Goal: Transaction & Acquisition: Obtain resource

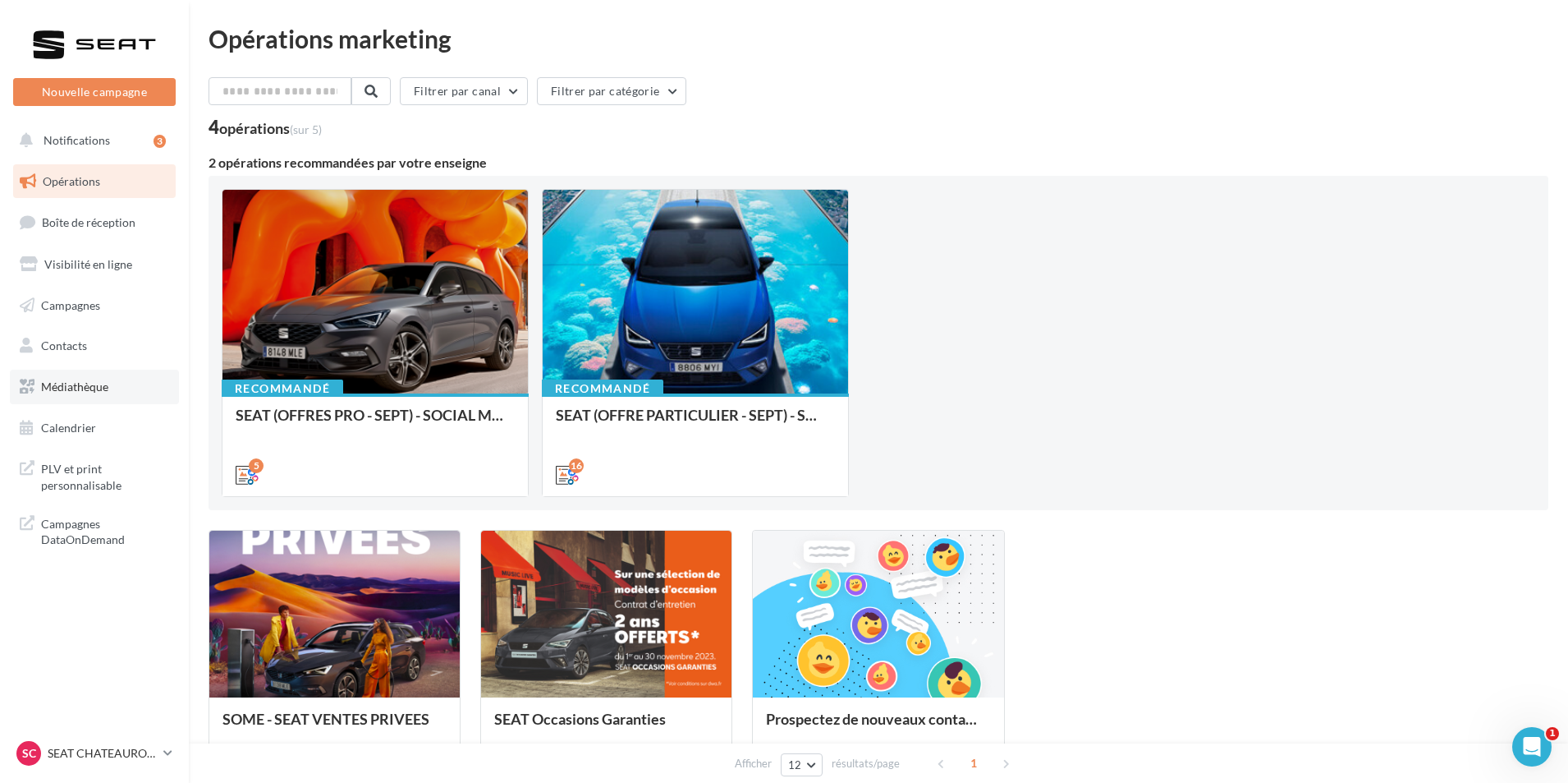
click at [135, 381] on link "Médiathèque" at bounding box center [95, 386] width 169 height 34
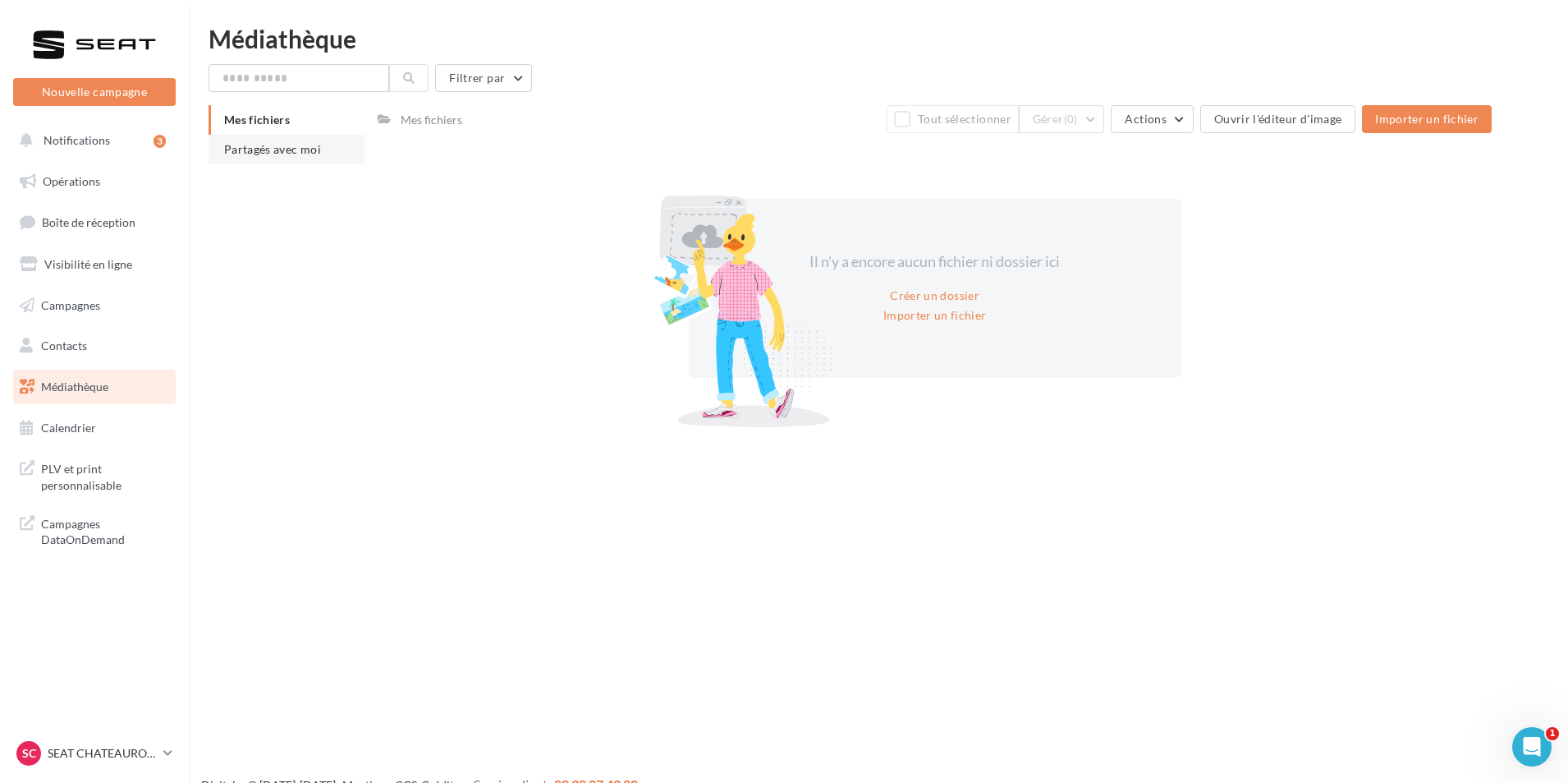
click at [290, 158] on li "Partagés avec moi" at bounding box center [286, 149] width 156 height 29
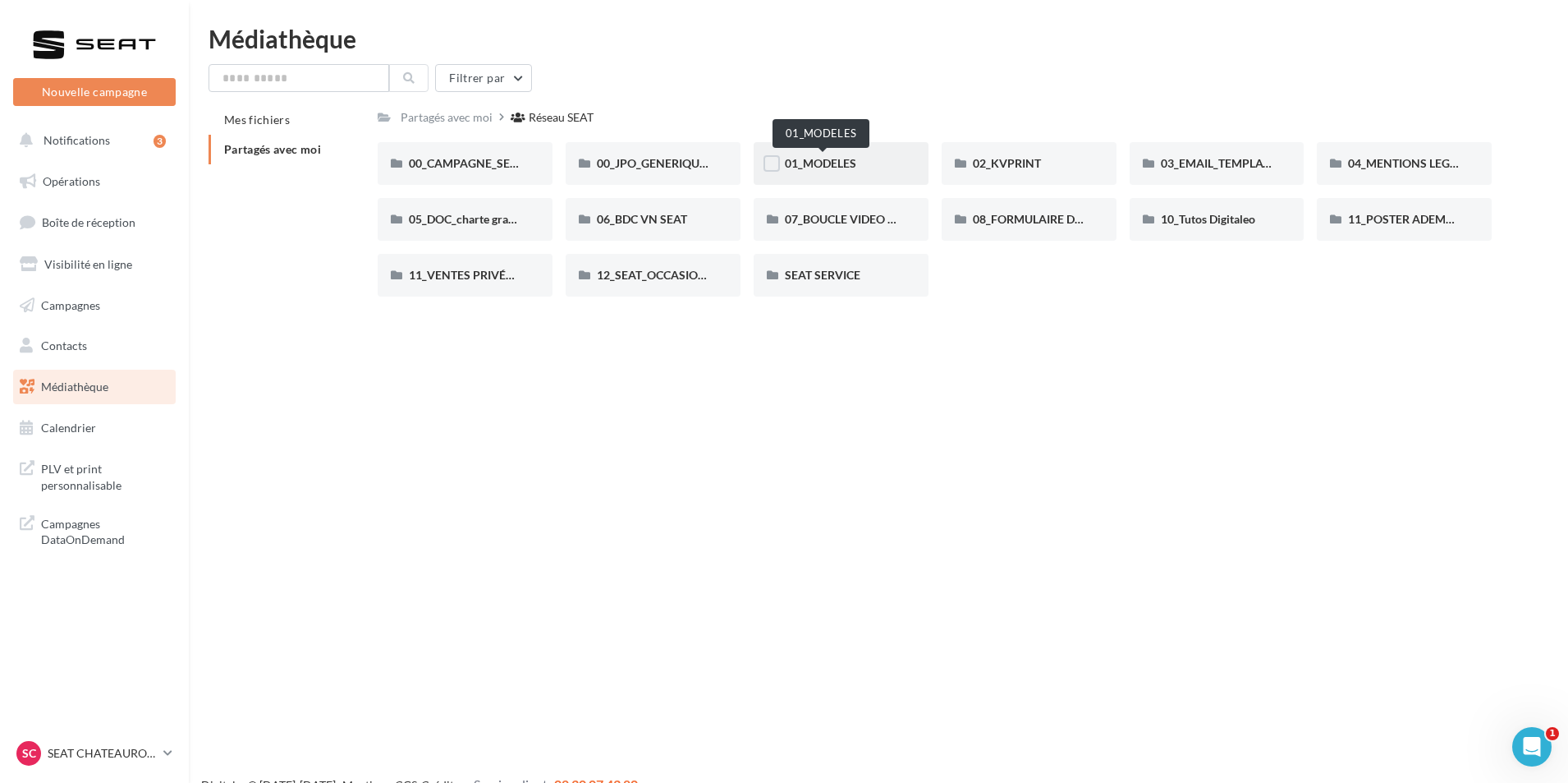
click at [844, 163] on span "01_MODELES" at bounding box center [820, 162] width 71 height 14
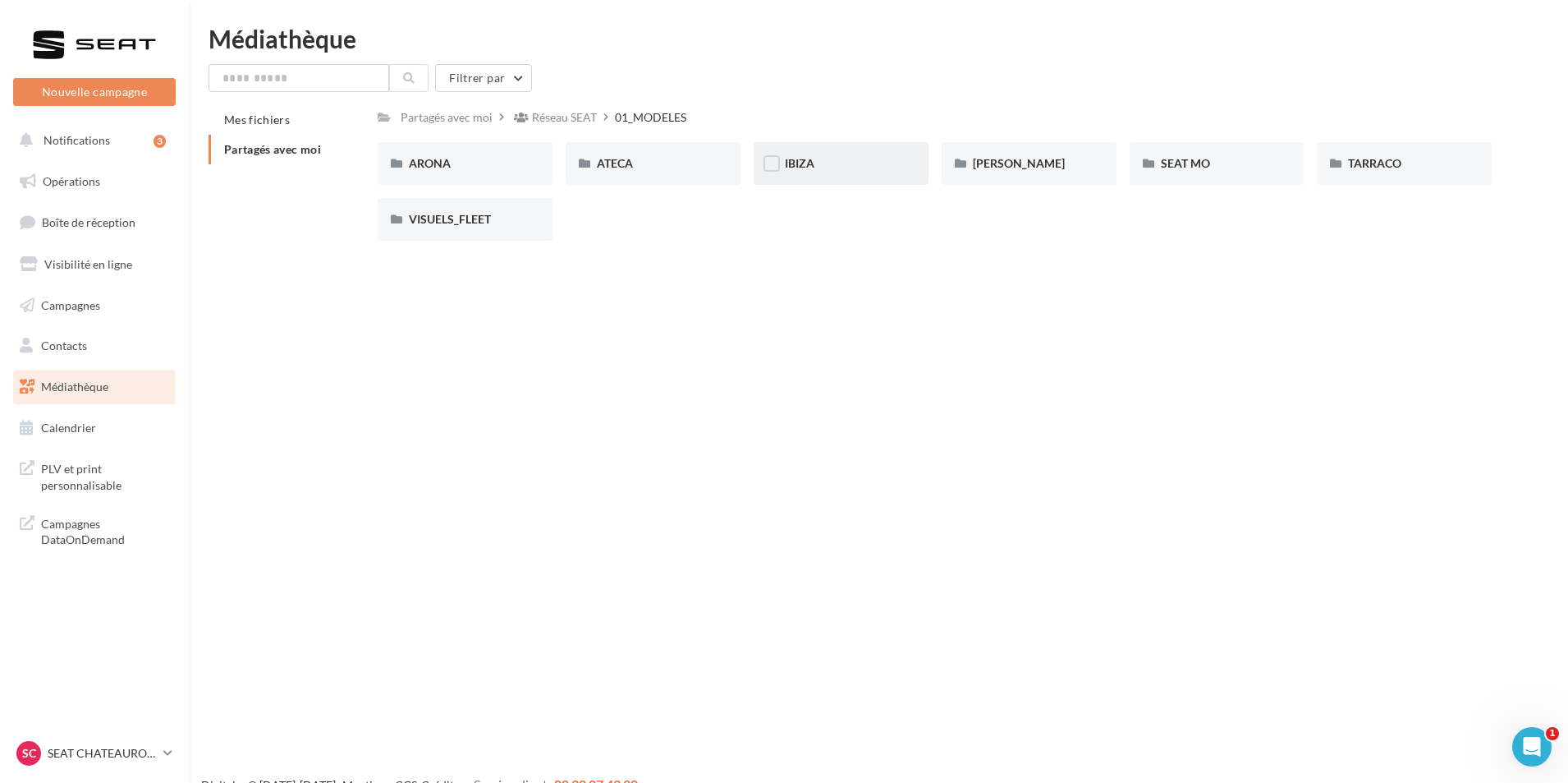
click at [856, 159] on div "IBIZA" at bounding box center [841, 163] width 112 height 17
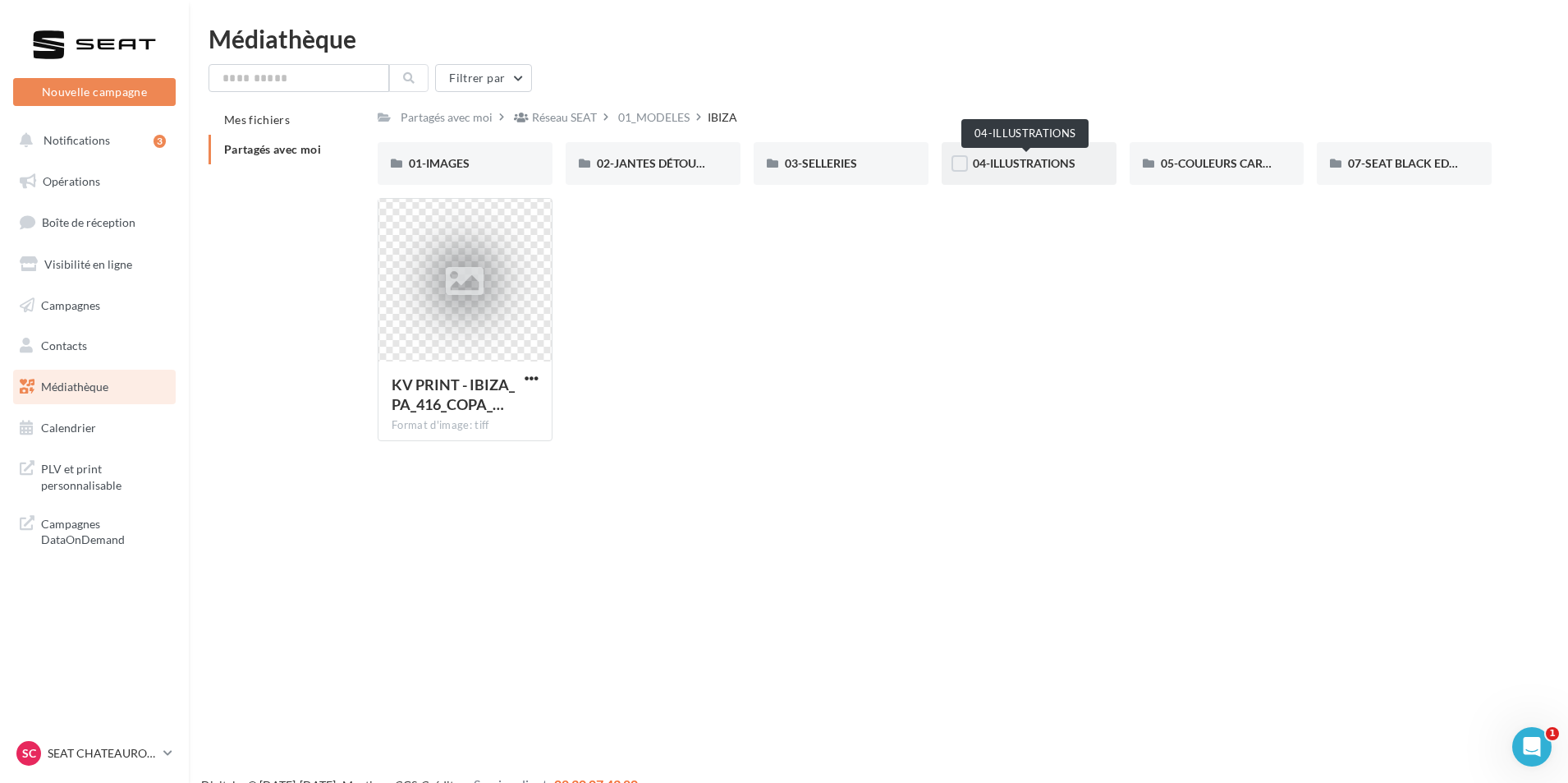
click at [1065, 158] on span "04-ILLUSTRATIONS" at bounding box center [1024, 162] width 103 height 14
click at [1265, 167] on span "05-COULEURS CARROSSERIES" at bounding box center [1242, 162] width 162 height 14
click at [1415, 177] on div "07-SEAT BLACK EDITIONS" at bounding box center [1404, 163] width 175 height 43
click at [832, 167] on span "03-SELLERIES" at bounding box center [821, 162] width 72 height 14
click at [677, 174] on div "02-JANTES DÉTOURÉES" at bounding box center [653, 163] width 175 height 43
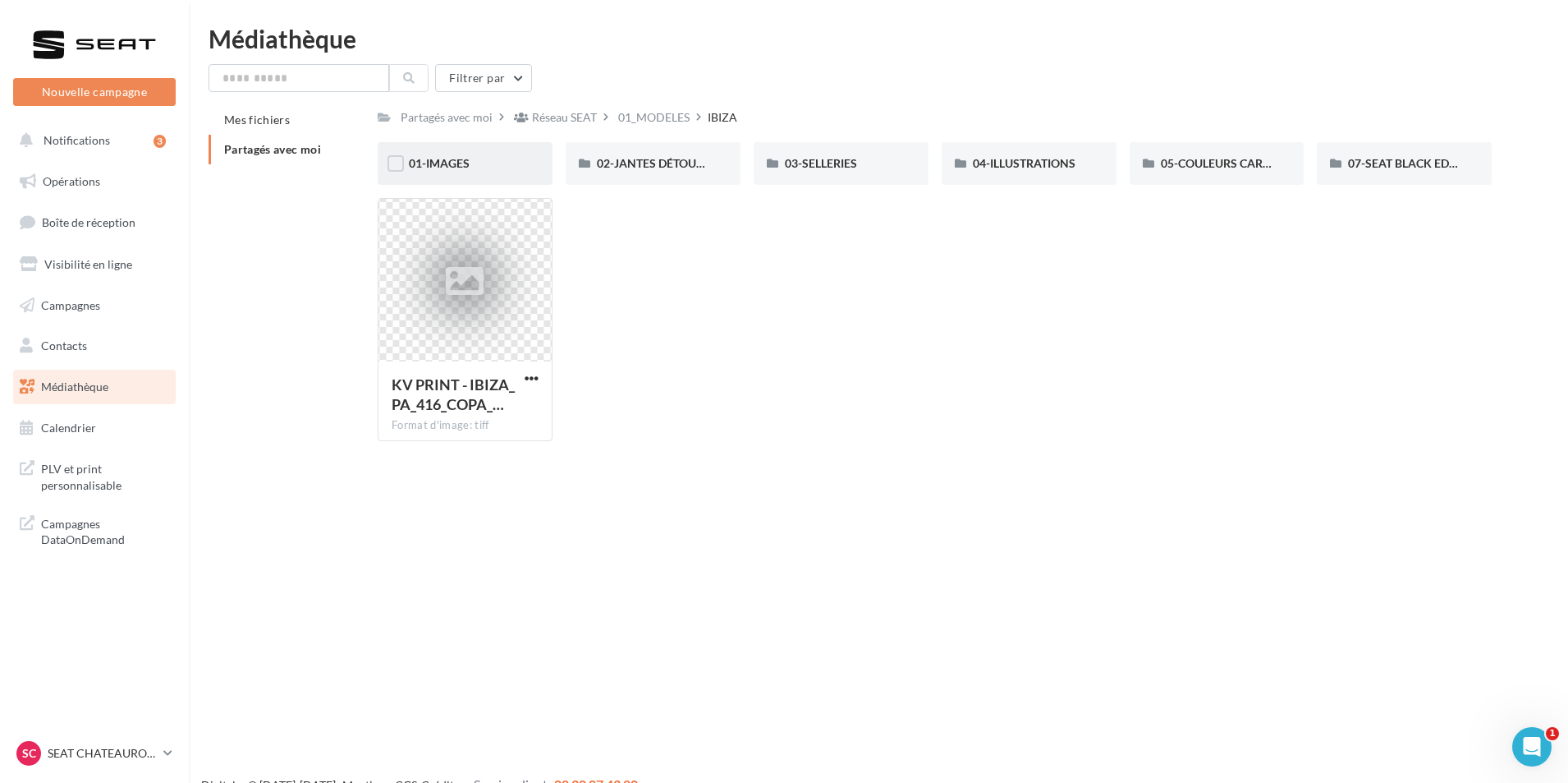
click at [522, 173] on div "01-IMAGES" at bounding box center [465, 163] width 175 height 43
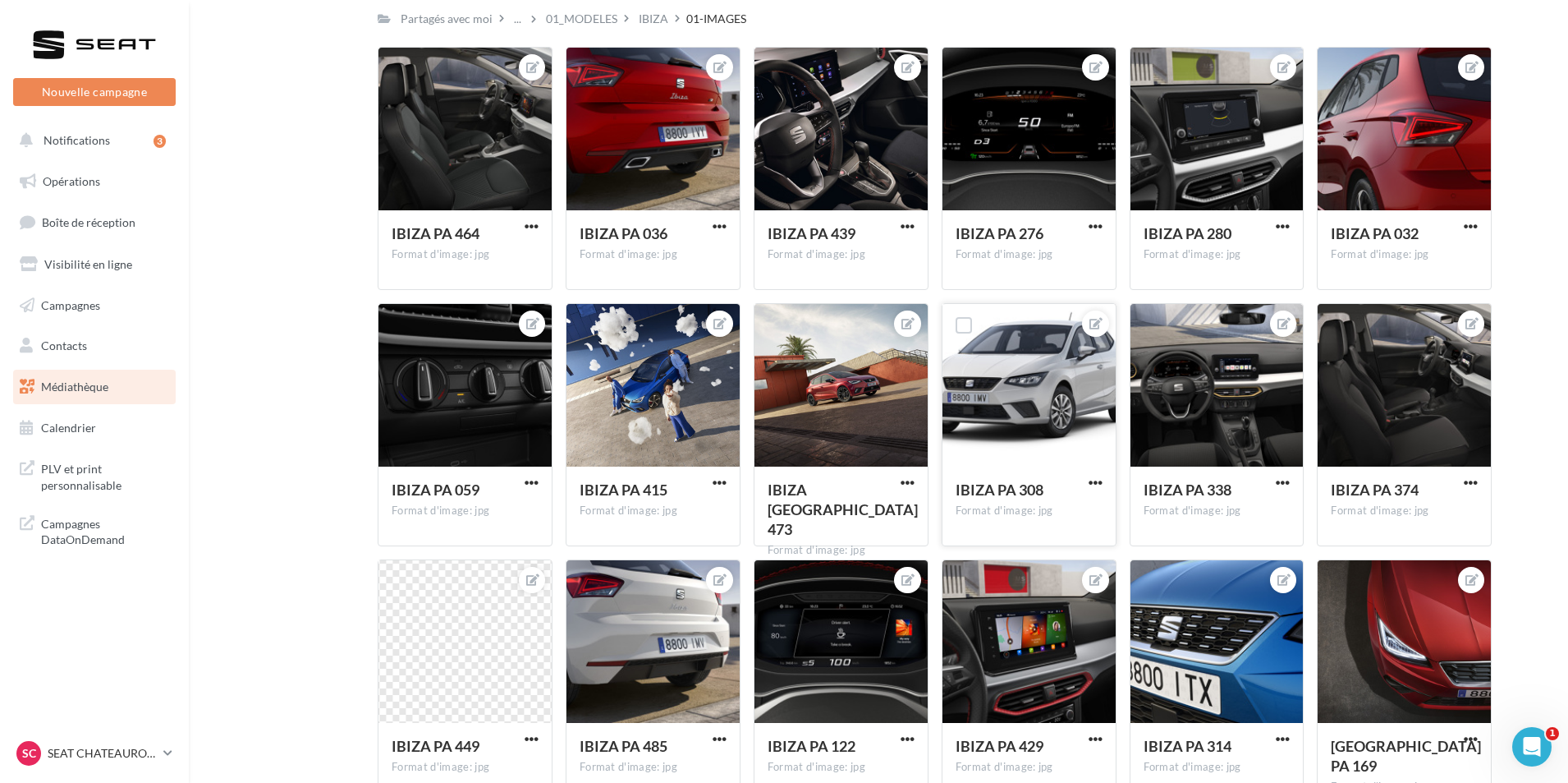
scroll to position [3683, 0]
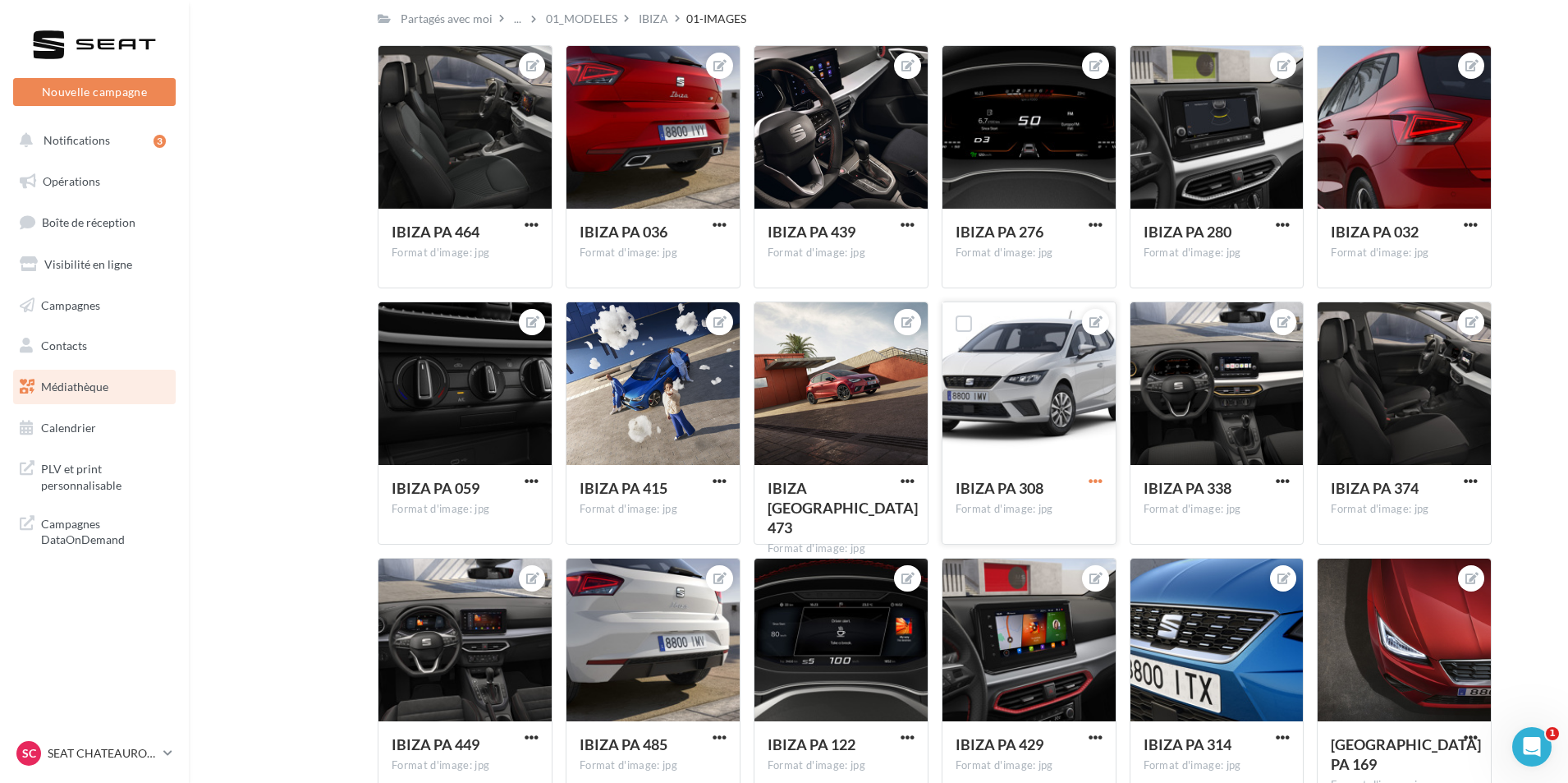
click at [1096, 480] on span "button" at bounding box center [1095, 481] width 14 height 14
click at [1025, 554] on button "Télécharger" at bounding box center [1019, 556] width 173 height 43
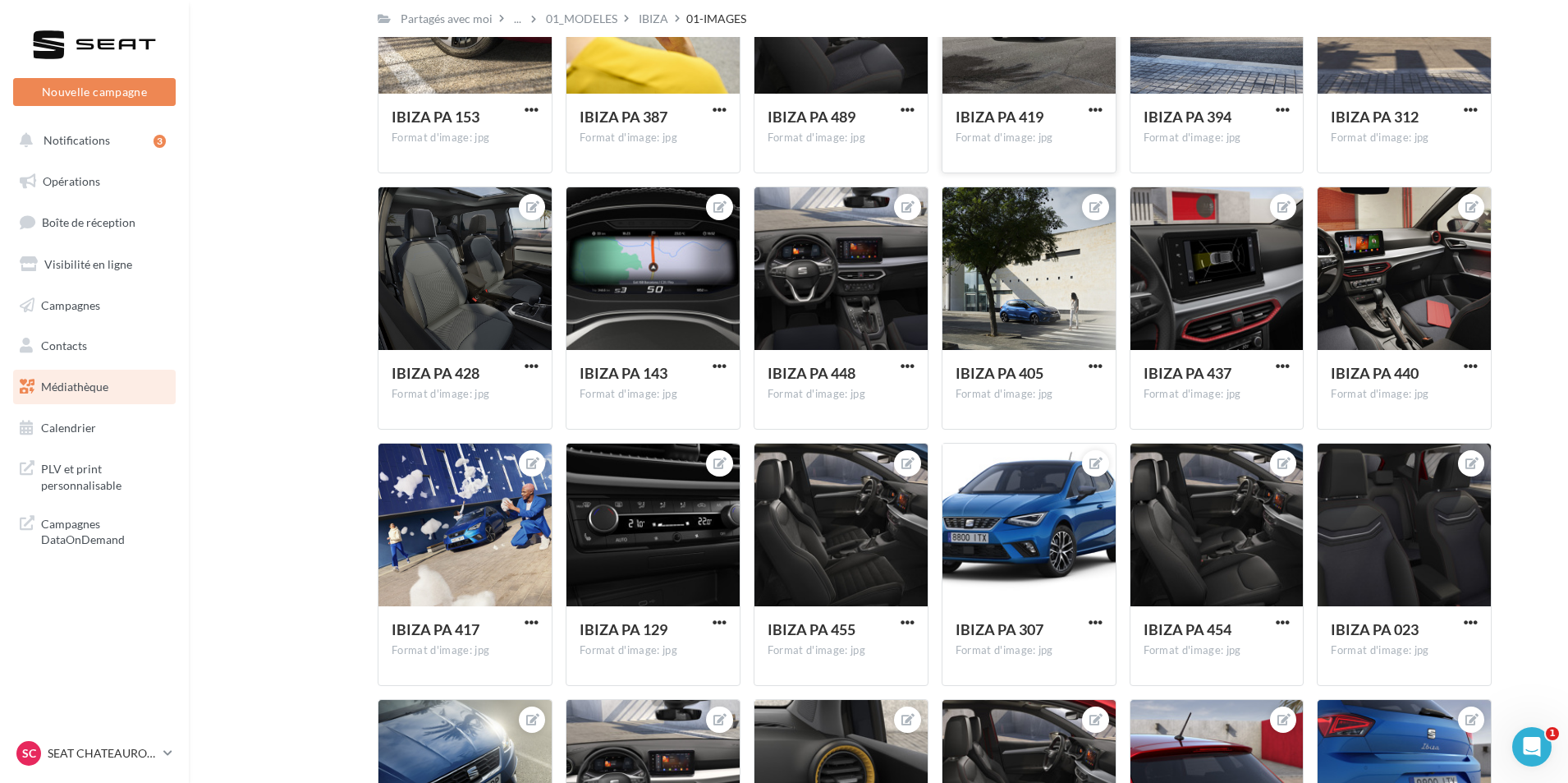
scroll to position [5408, 0]
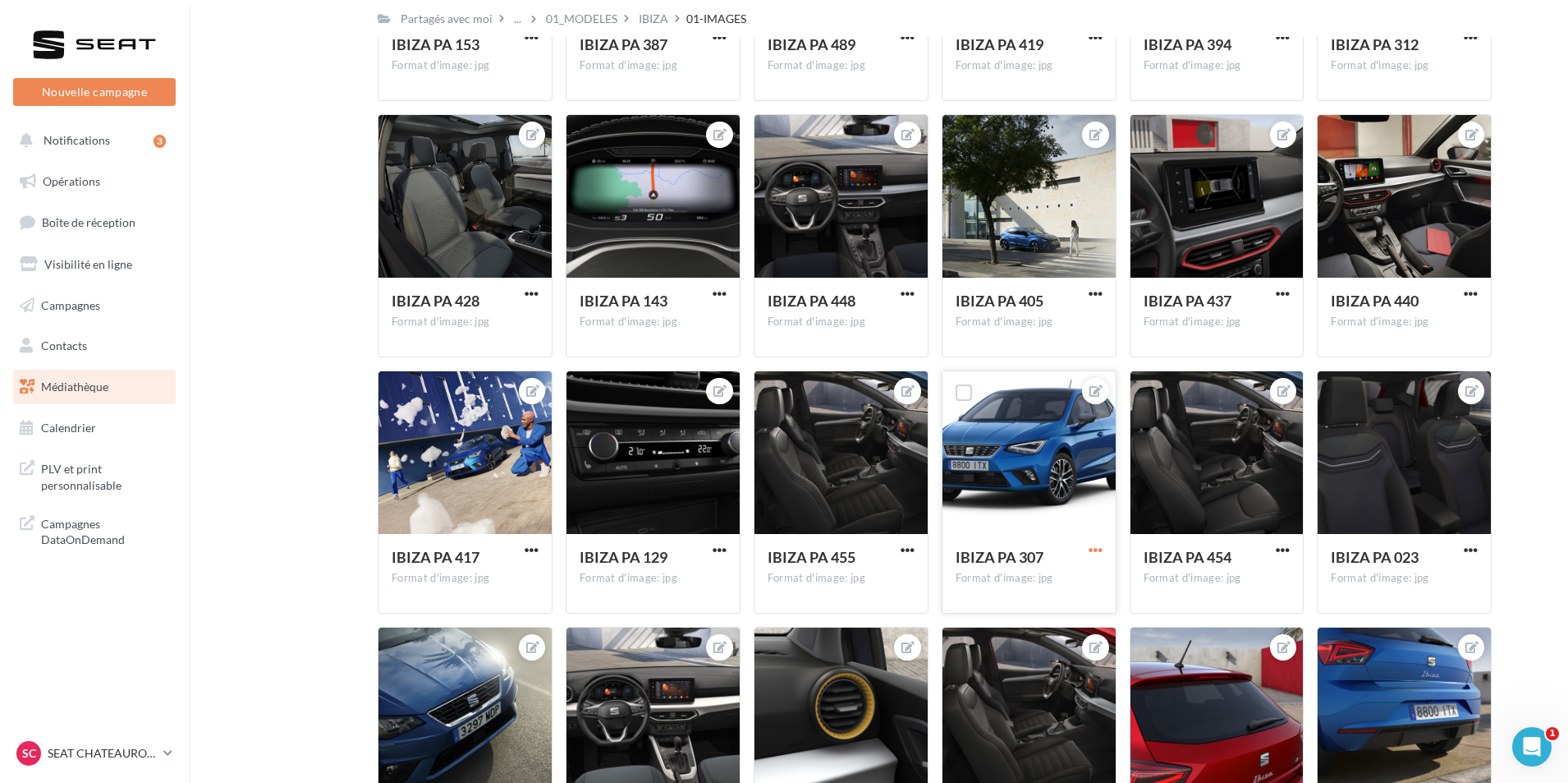
click at [1095, 550] on span "button" at bounding box center [1095, 549] width 14 height 14
click at [1029, 621] on button "Télécharger" at bounding box center [1019, 626] width 173 height 43
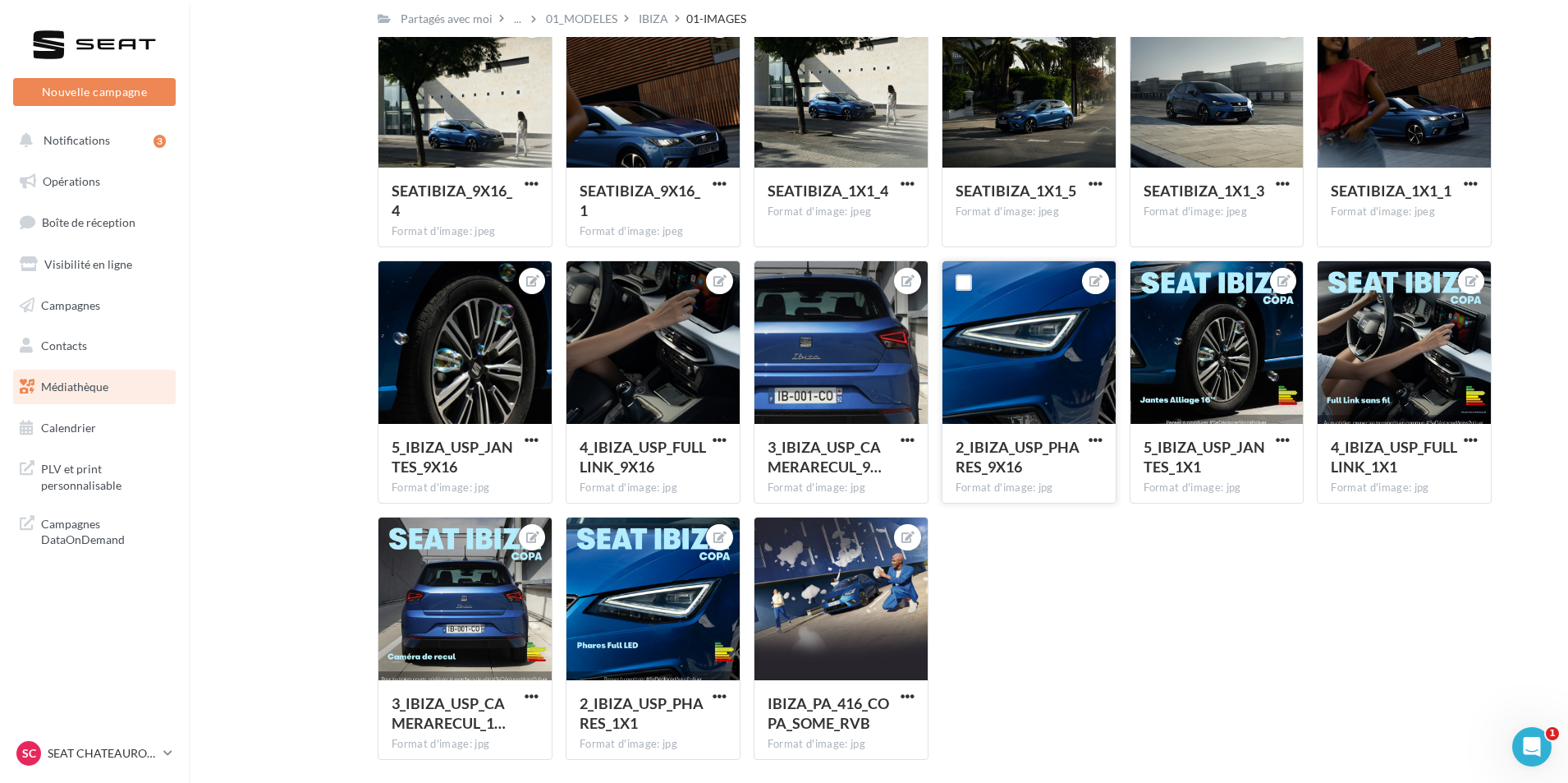
scroll to position [8397, 0]
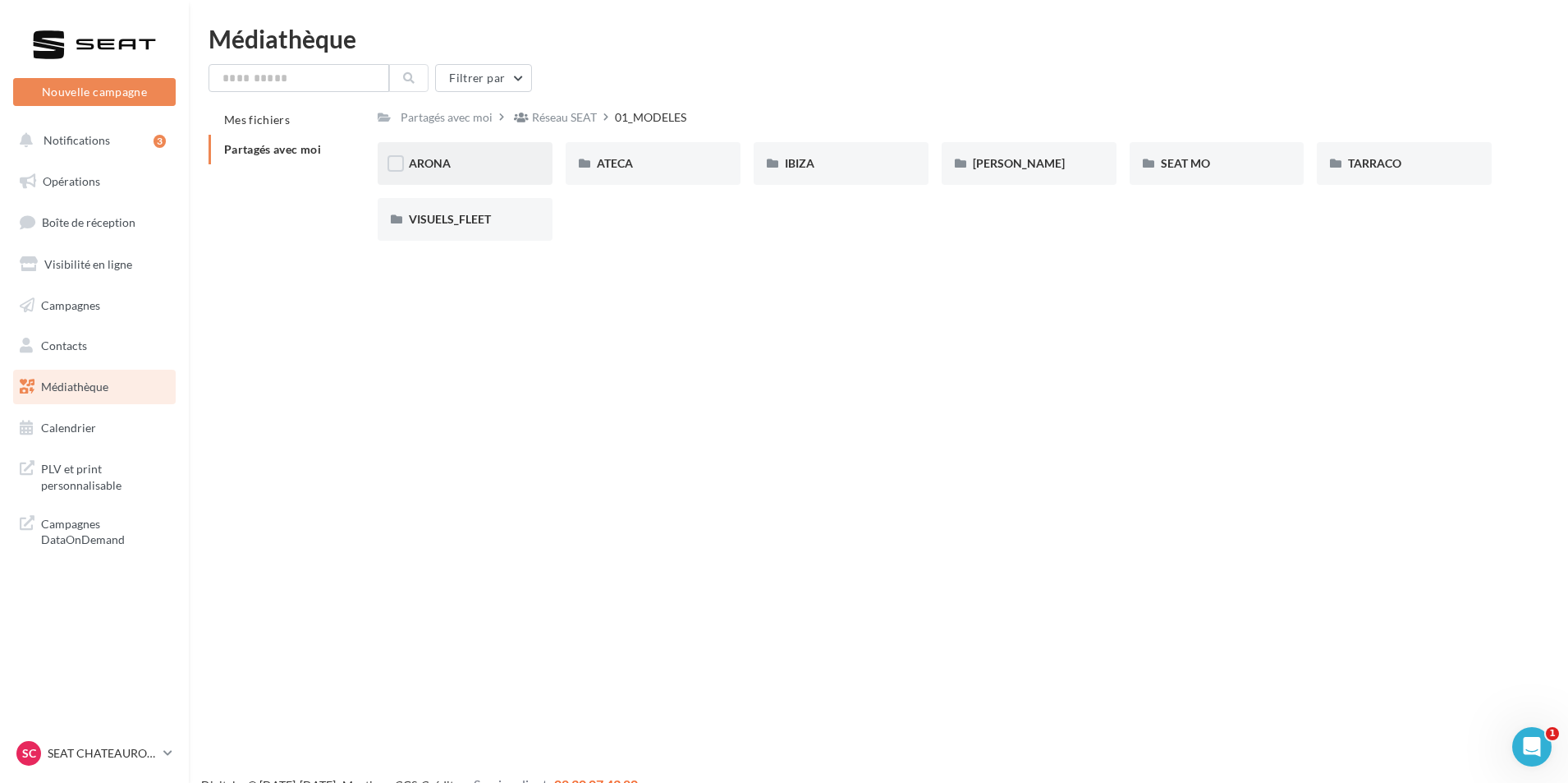
click at [510, 162] on div "ARONA" at bounding box center [465, 163] width 112 height 17
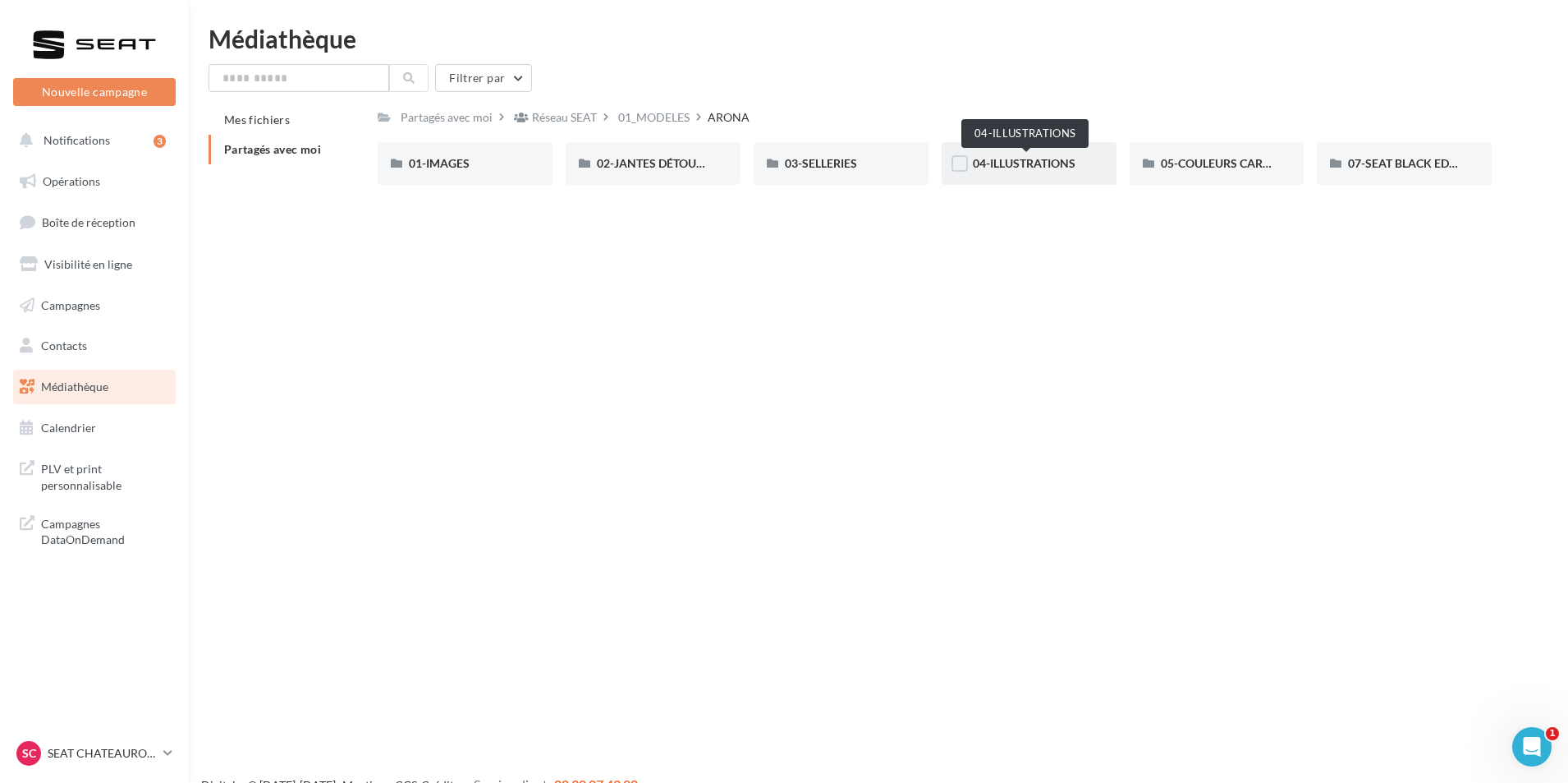
click at [1051, 167] on span "04-ILLUSTRATIONS" at bounding box center [1024, 162] width 103 height 14
click at [1228, 178] on div "05-COULEURS CARROSSERIES" at bounding box center [1216, 163] width 175 height 43
click at [1432, 171] on div "07-SEAT BLACK EDITIONS" at bounding box center [1404, 163] width 112 height 17
click at [478, 163] on div "01-IMAGES" at bounding box center [465, 163] width 112 height 17
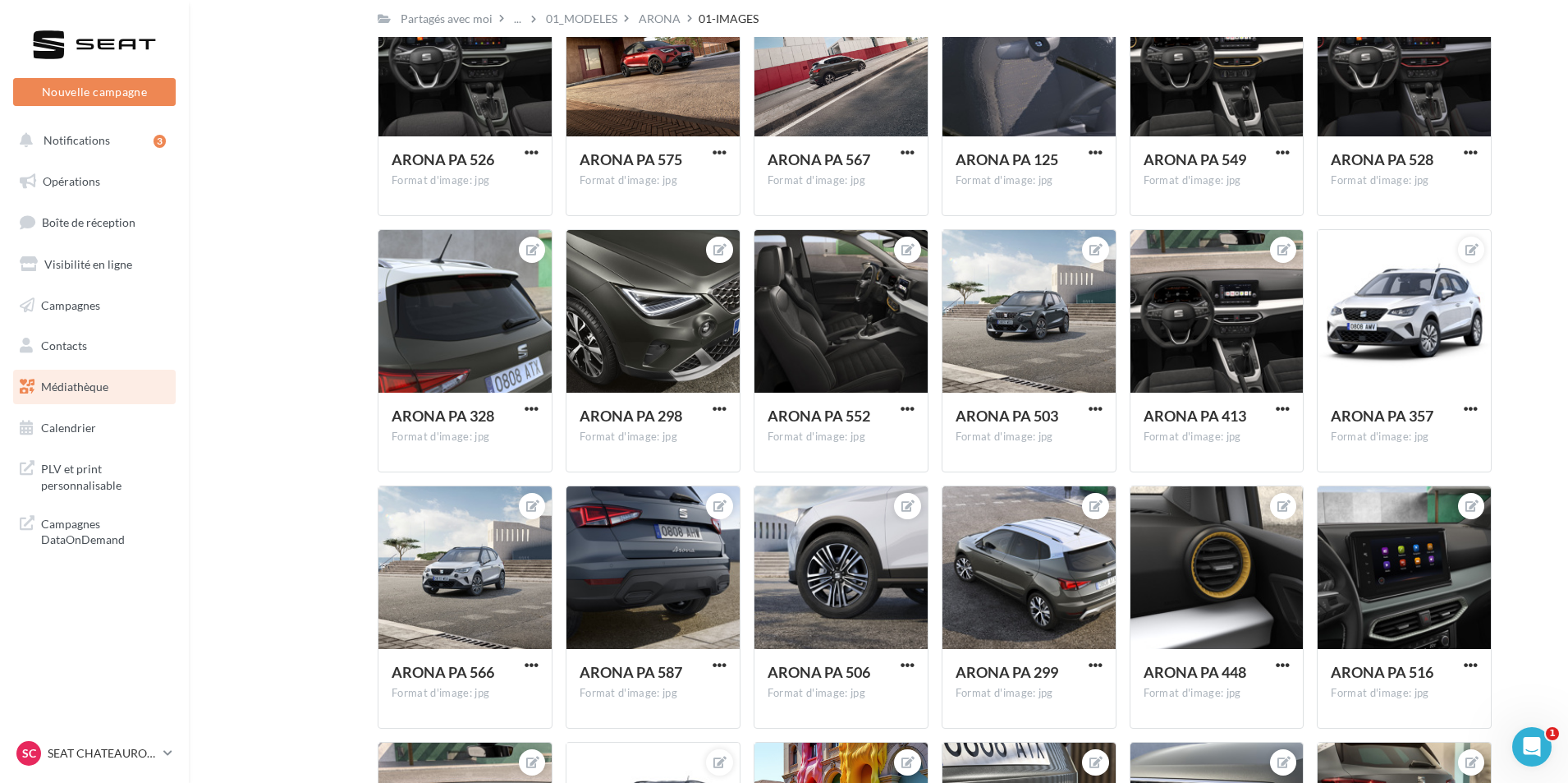
scroll to position [1460, 0]
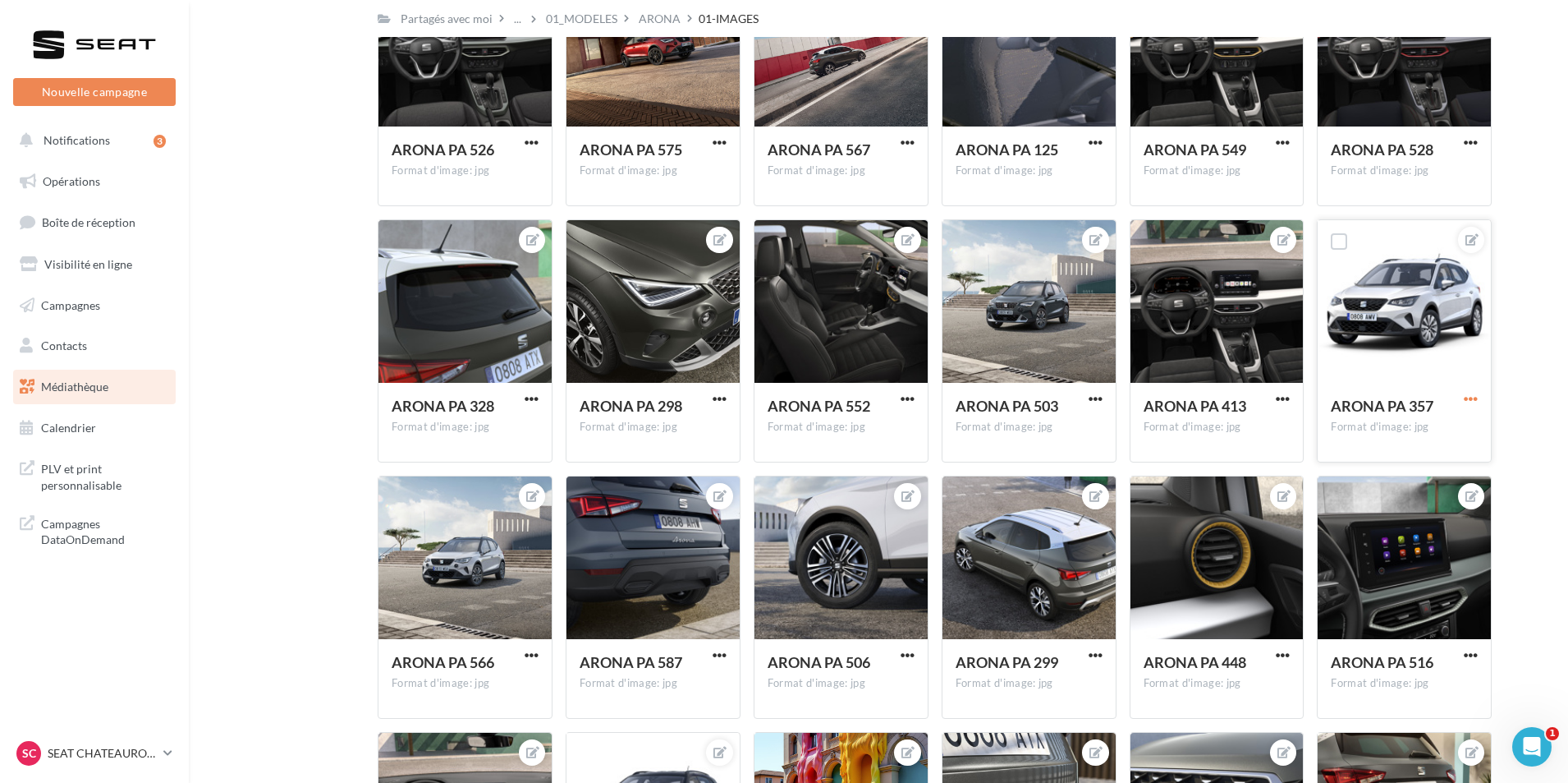
click at [1471, 402] on span "button" at bounding box center [1471, 399] width 14 height 14
click at [1396, 476] on button "Télécharger" at bounding box center [1394, 474] width 173 height 43
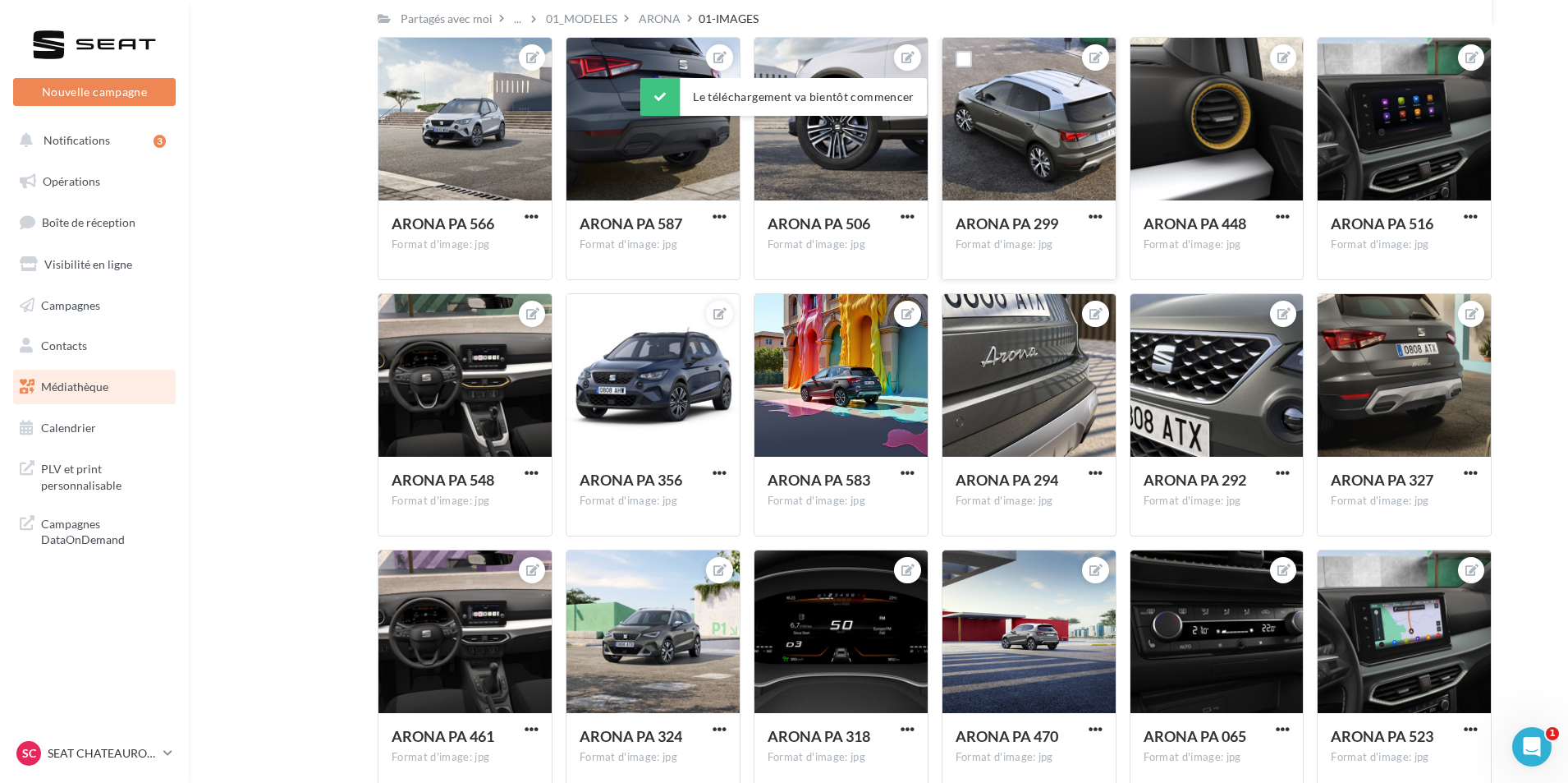
scroll to position [1899, 0]
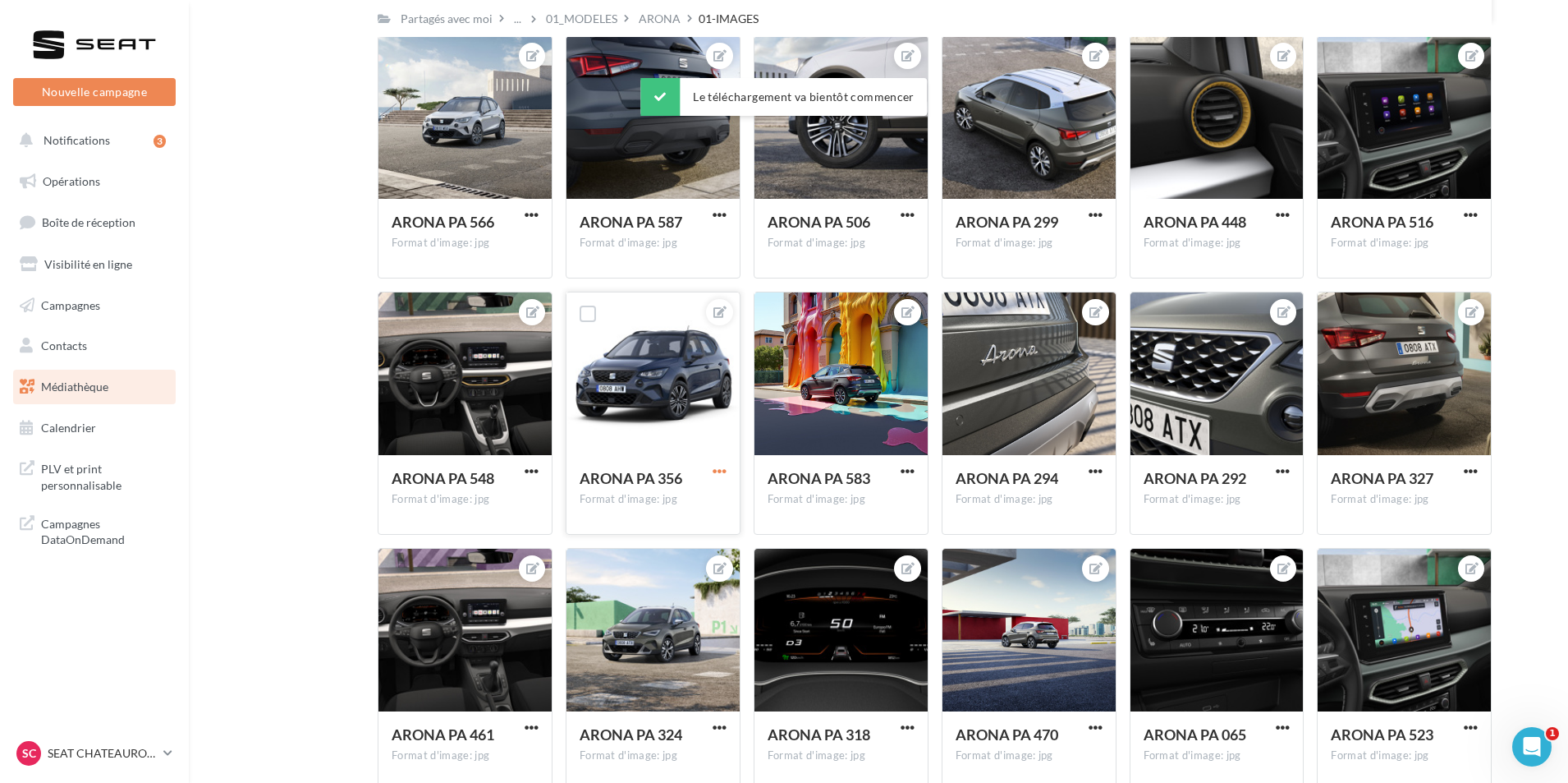
click at [719, 477] on span "button" at bounding box center [719, 471] width 14 height 14
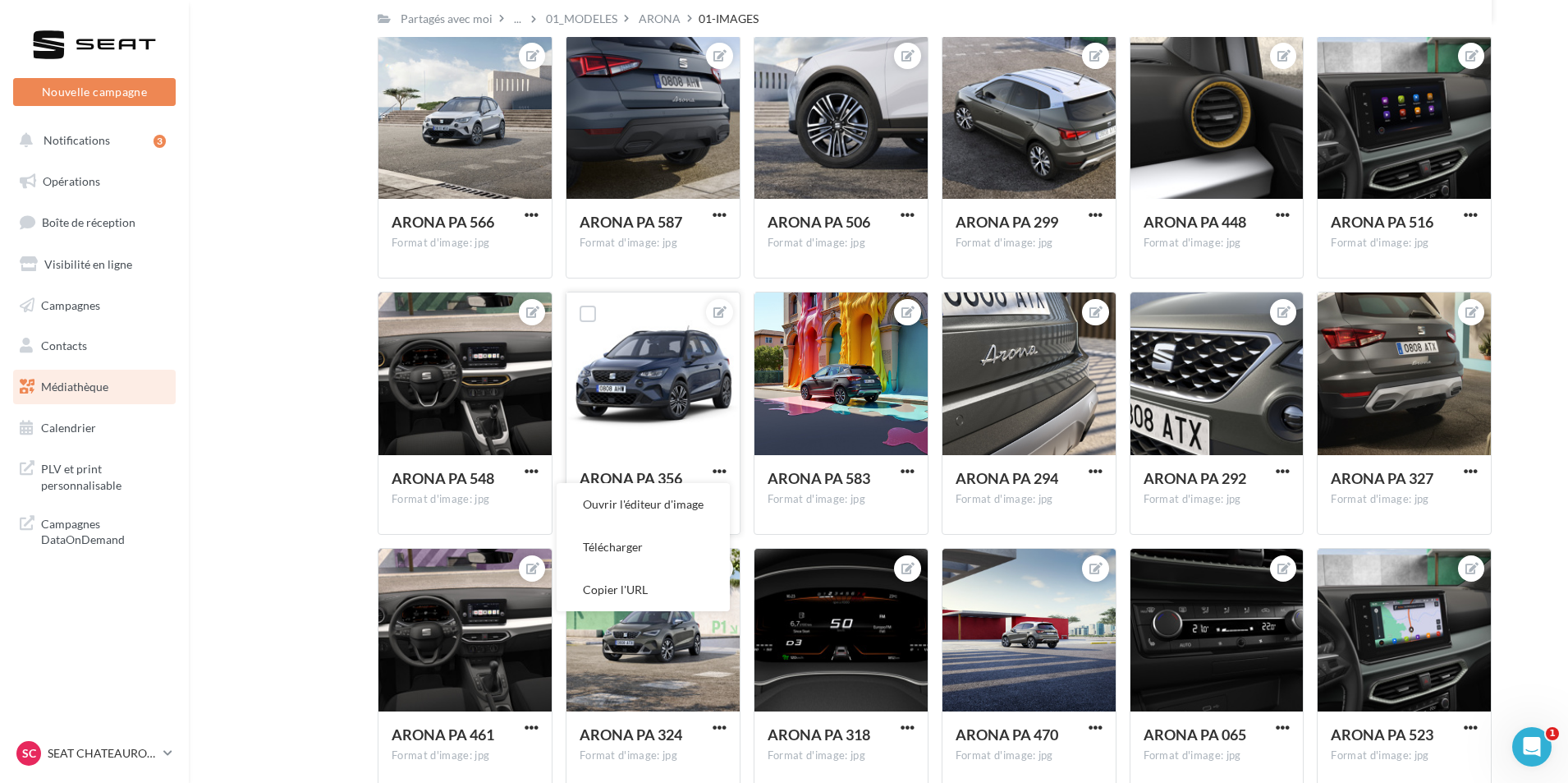
click at [692, 539] on button "Télécharger" at bounding box center [643, 547] width 173 height 43
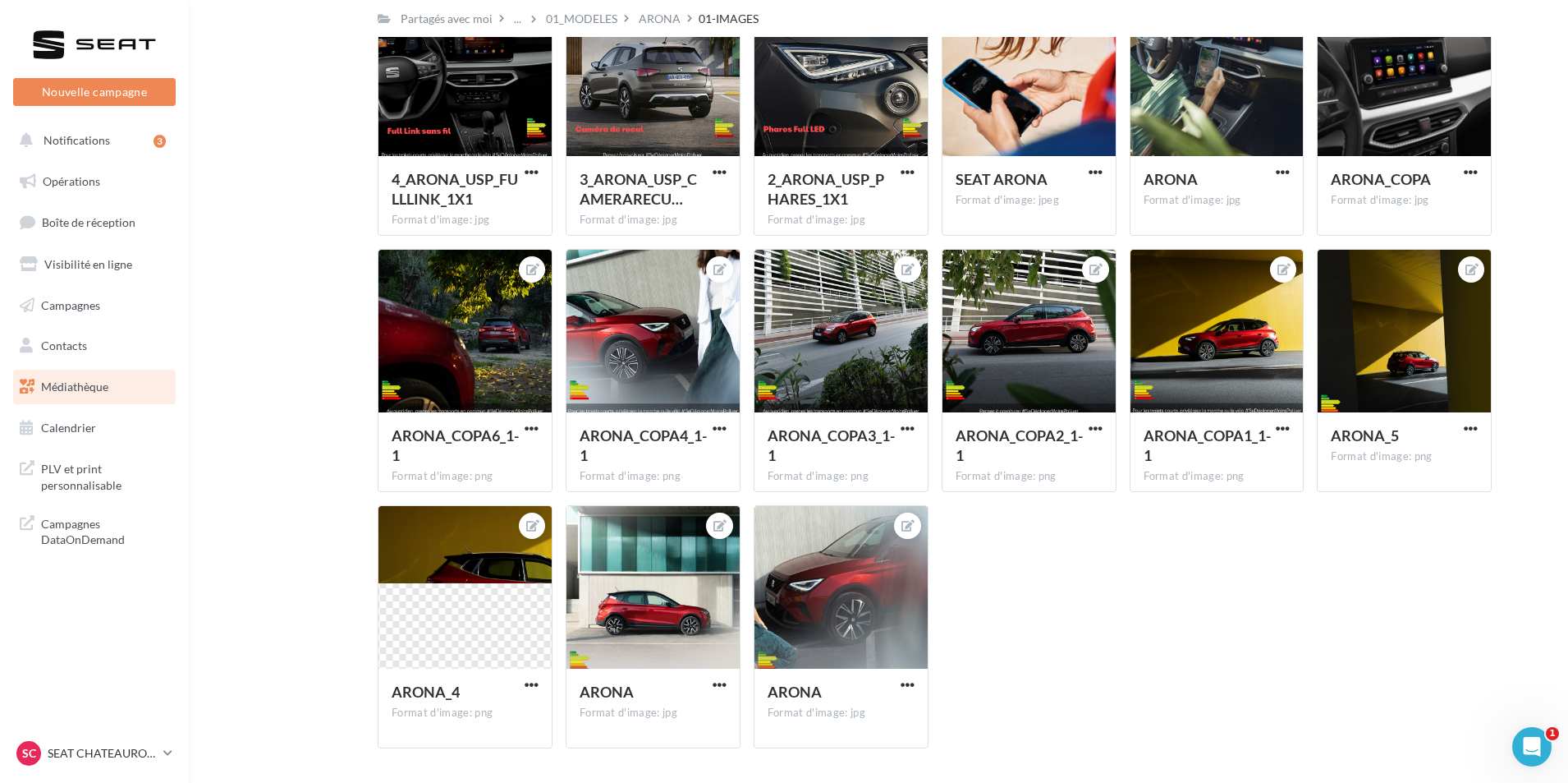
scroll to position [10683, 0]
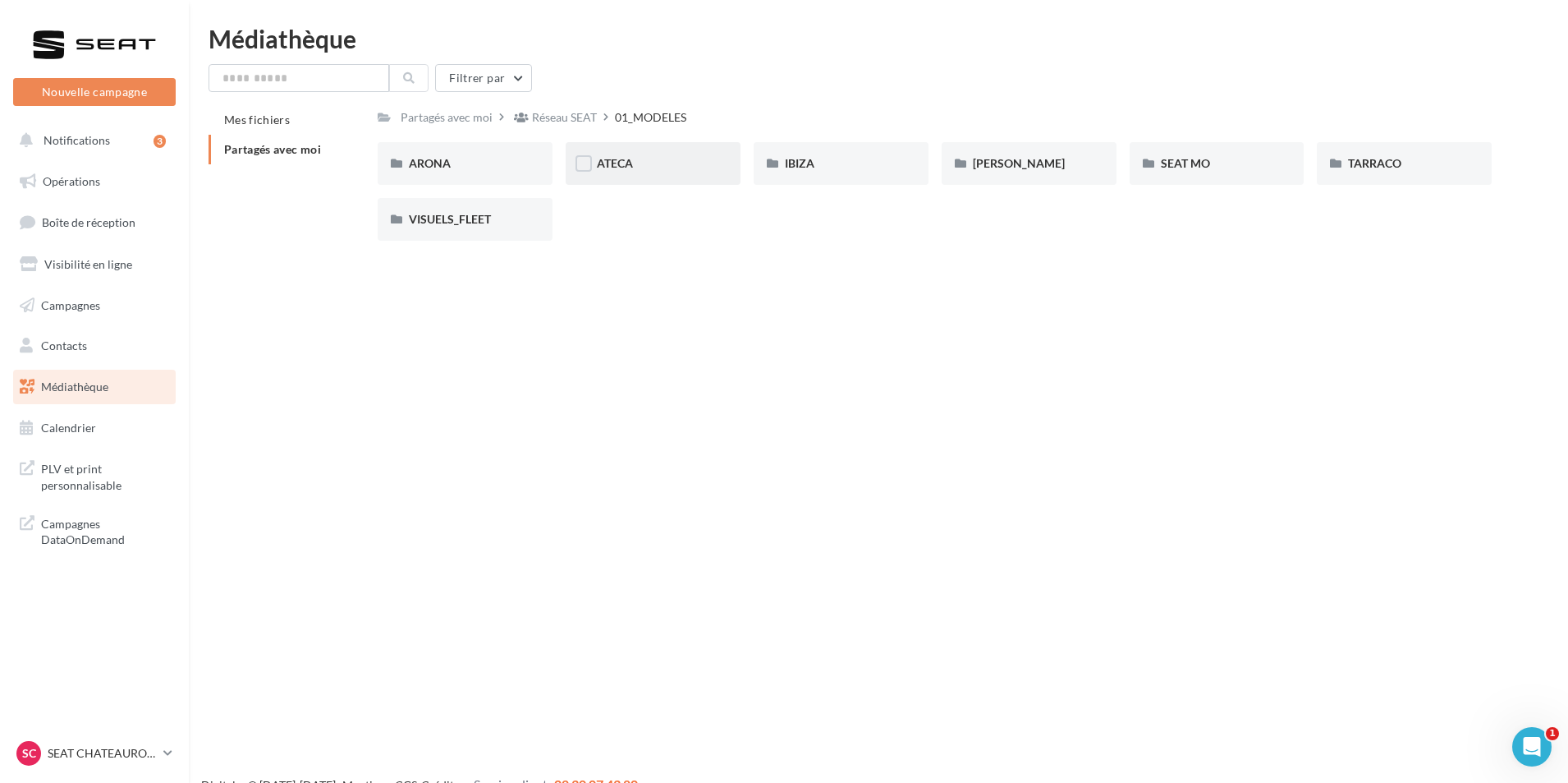
click at [655, 171] on div "ATECA" at bounding box center [653, 163] width 112 height 17
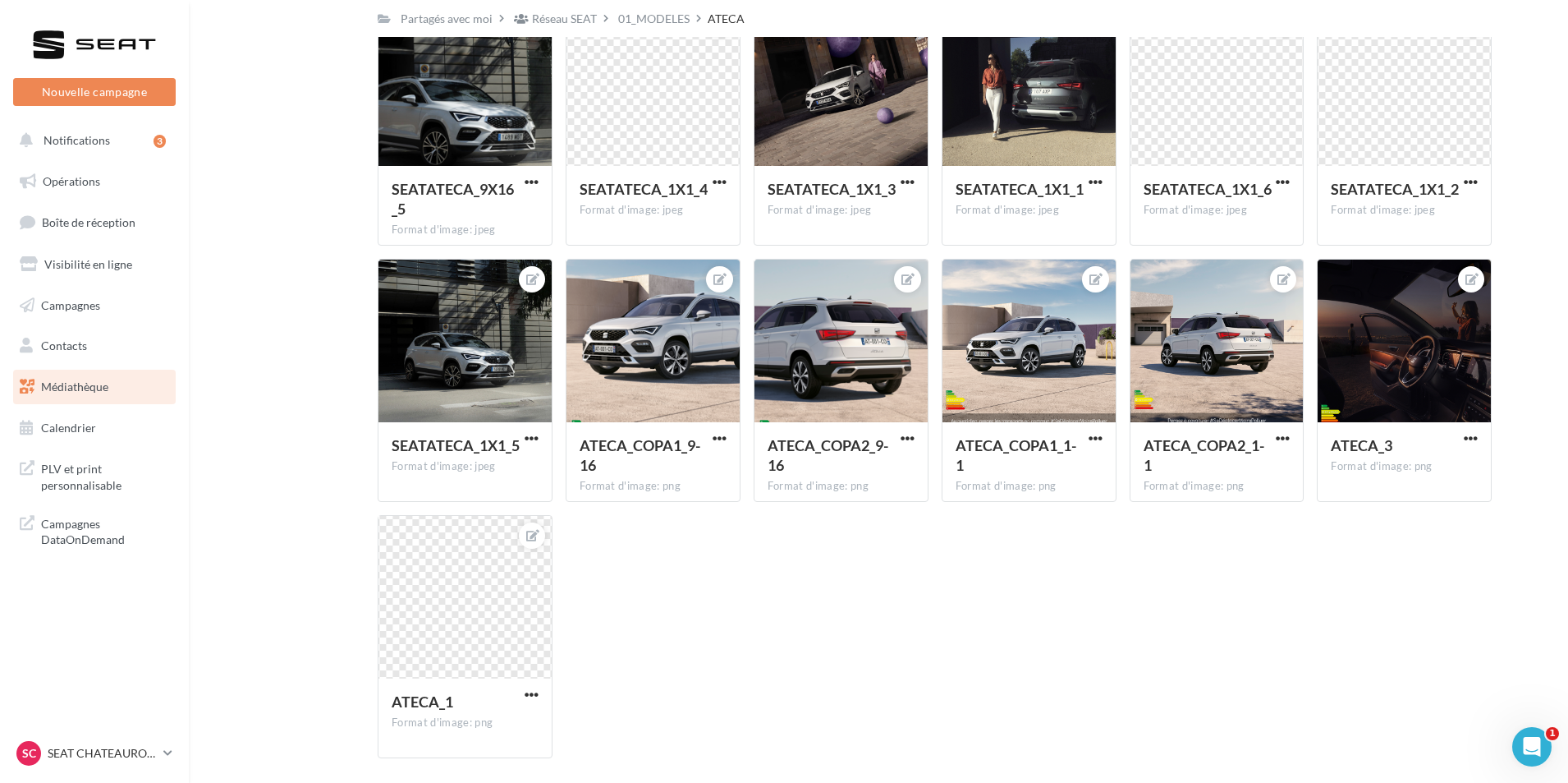
scroll to position [994, 0]
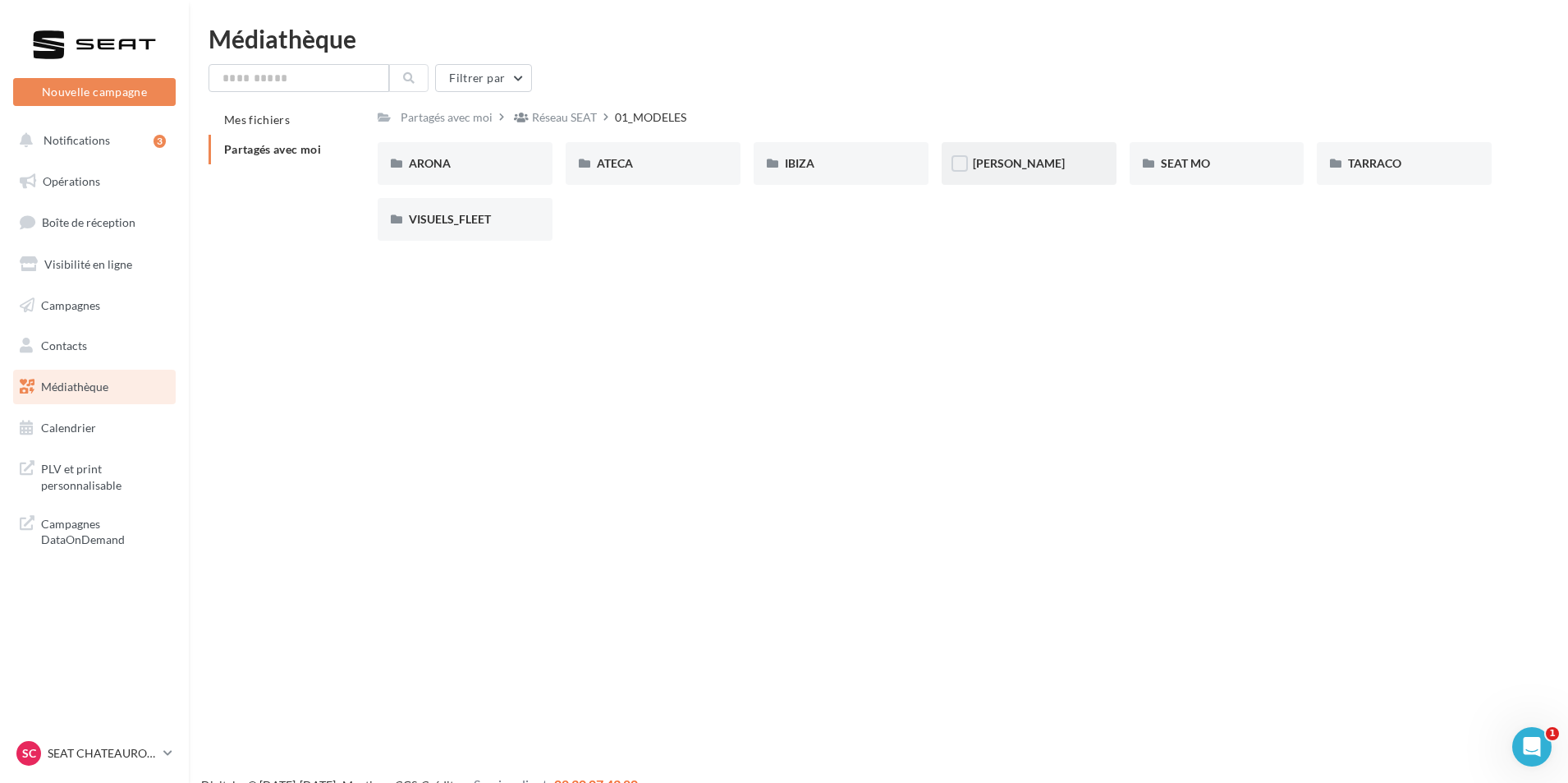
click at [1054, 169] on div "[PERSON_NAME]" at bounding box center [1029, 163] width 112 height 17
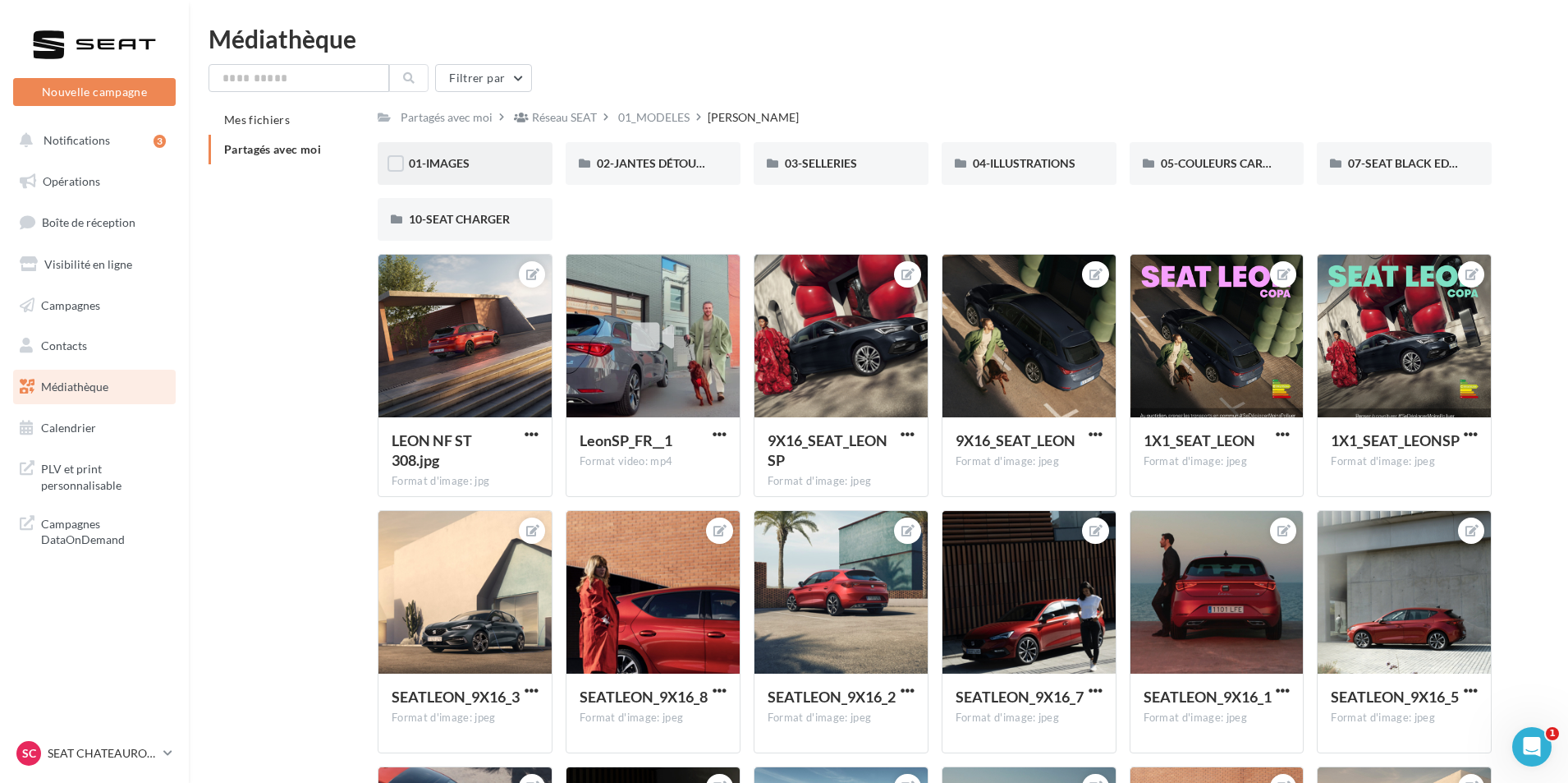
click at [491, 173] on div "01-IMAGES" at bounding box center [465, 163] width 175 height 43
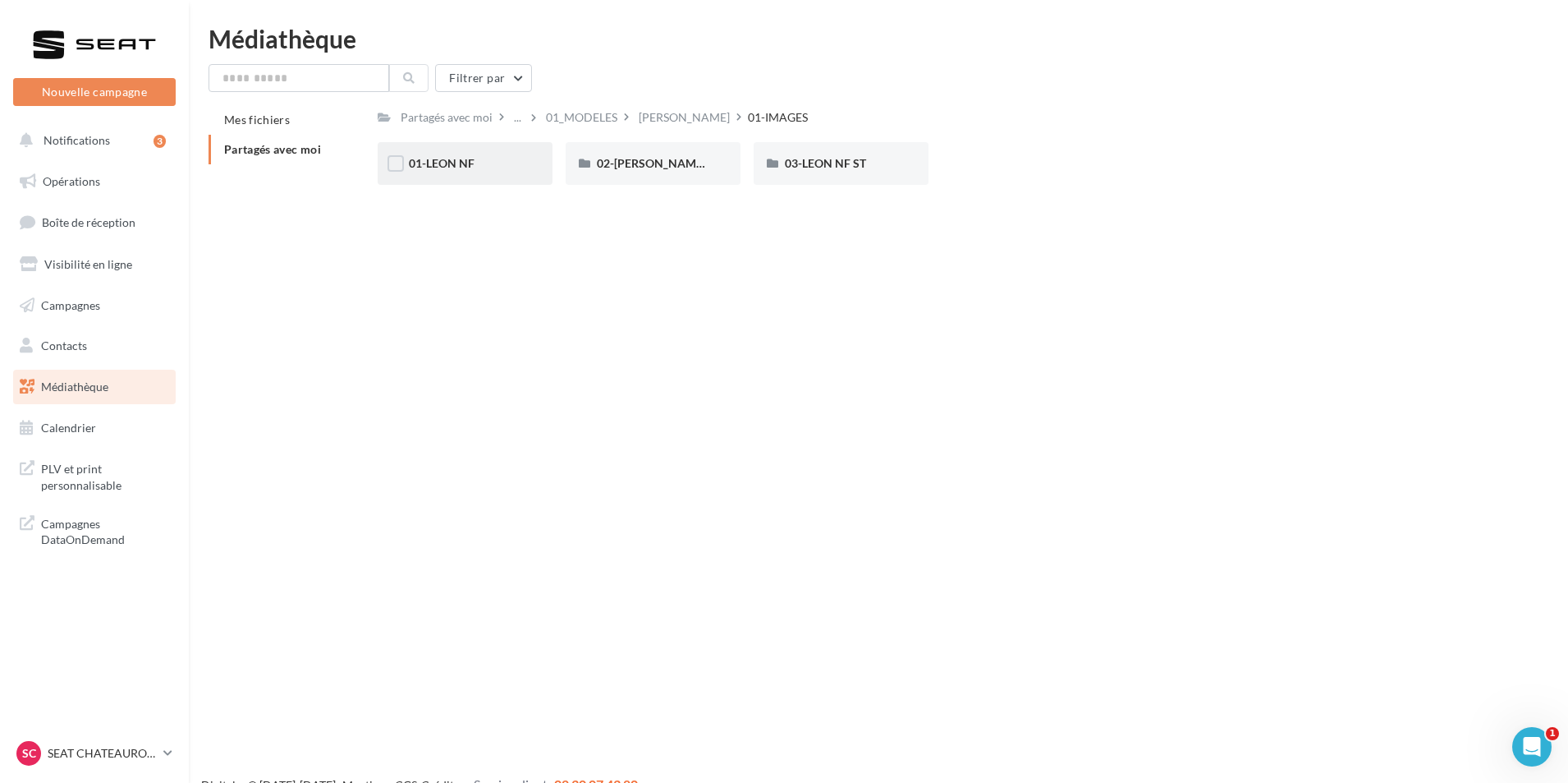
click at [484, 153] on div "01-LEON NF" at bounding box center [465, 163] width 175 height 43
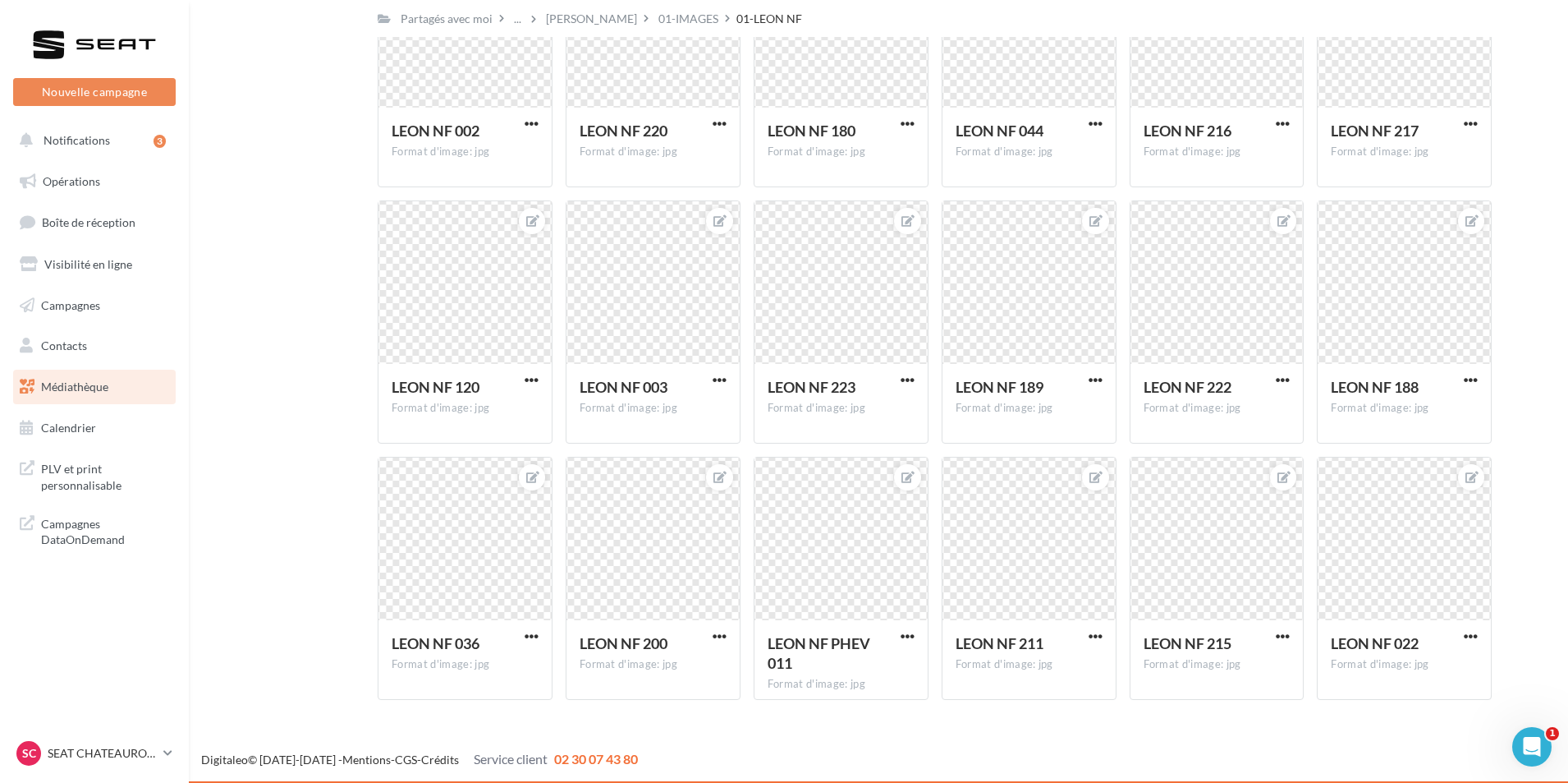
scroll to position [710, 0]
